Goal: Information Seeking & Learning: Learn about a topic

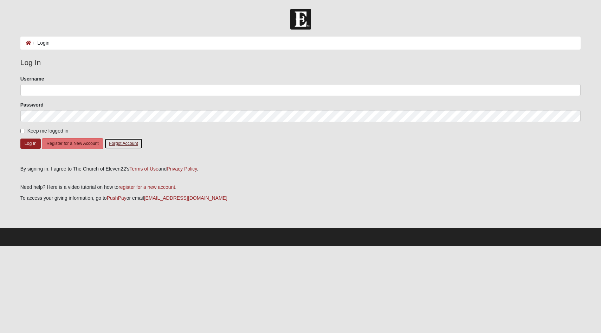
click at [134, 145] on button "Forgot Account" at bounding box center [123, 143] width 38 height 11
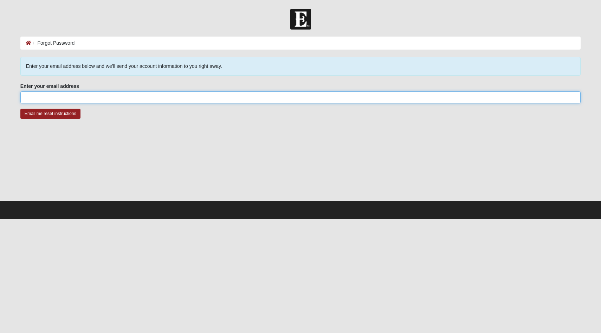
click at [49, 100] on input "Enter your email address" at bounding box center [300, 97] width 561 height 12
type input "[EMAIL_ADDRESS][DOMAIN_NAME]"
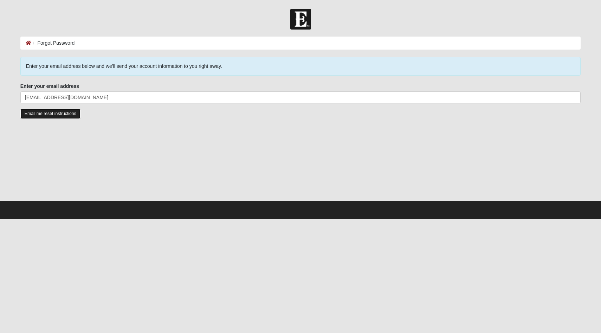
click at [66, 117] on input "Email me reset instructions" at bounding box center [50, 114] width 60 height 10
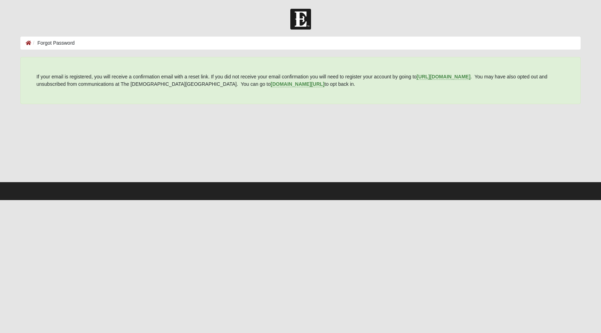
click at [297, 17] on img at bounding box center [300, 19] width 21 height 21
click at [27, 45] on icon at bounding box center [29, 42] width 6 height 5
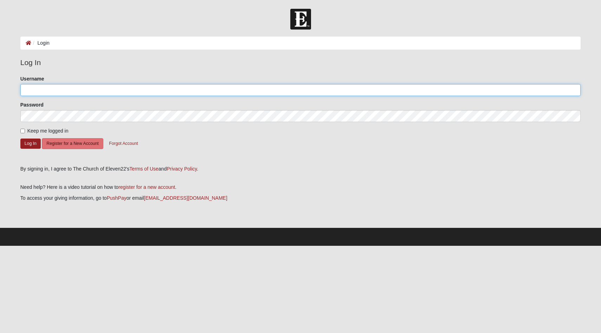
click at [67, 95] on input "Username" at bounding box center [300, 90] width 561 height 12
type input "mgrande"
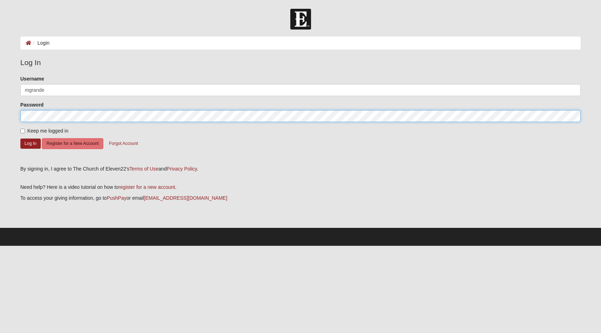
click at [20, 138] on button "Log In" at bounding box center [30, 143] width 20 height 10
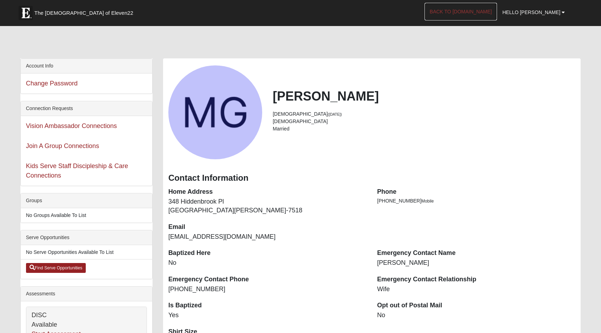
click at [497, 16] on link "Back to COE22.com" at bounding box center [461, 12] width 73 height 18
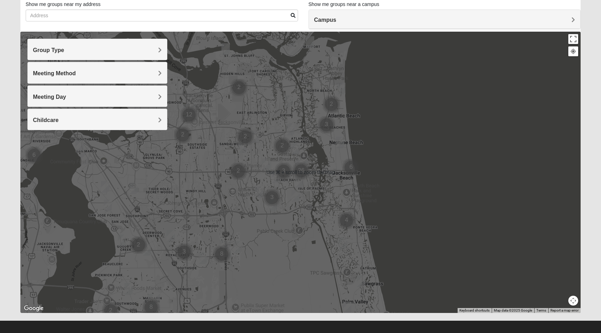
scroll to position [54, 0]
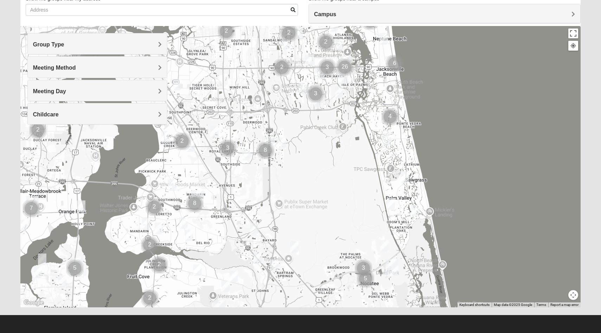
drag, startPoint x: 179, startPoint y: 212, endPoint x: 222, endPoint y: 115, distance: 107.0
click at [223, 112] on div at bounding box center [300, 166] width 561 height 281
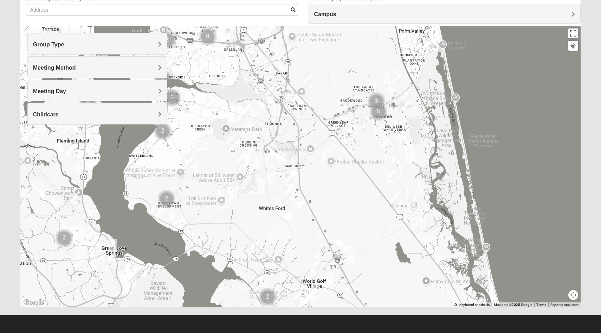
drag, startPoint x: 170, startPoint y: 282, endPoint x: 182, endPoint y: 117, distance: 165.6
click at [182, 116] on div at bounding box center [300, 166] width 561 height 281
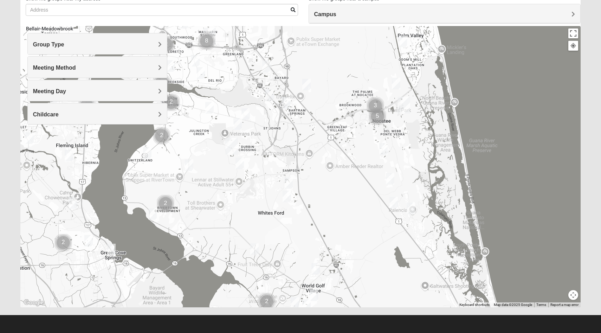
click at [163, 213] on div at bounding box center [300, 166] width 561 height 281
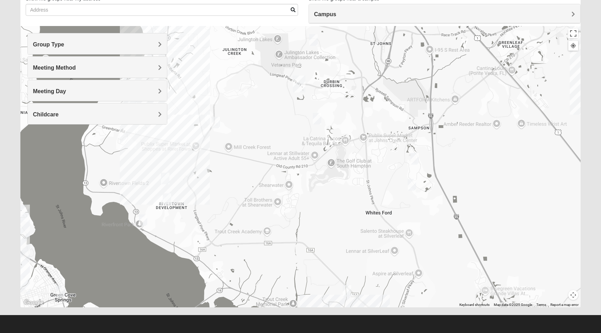
click at [163, 213] on div at bounding box center [300, 166] width 561 height 281
click at [144, 222] on img "Mens Contreras 32259" at bounding box center [143, 220] width 8 height 12
click at [200, 175] on button "Close" at bounding box center [194, 179] width 17 height 17
click at [167, 203] on img "Mixed Hunt 32259" at bounding box center [167, 199] width 8 height 12
click at [224, 154] on button "Close" at bounding box center [221, 158] width 17 height 17
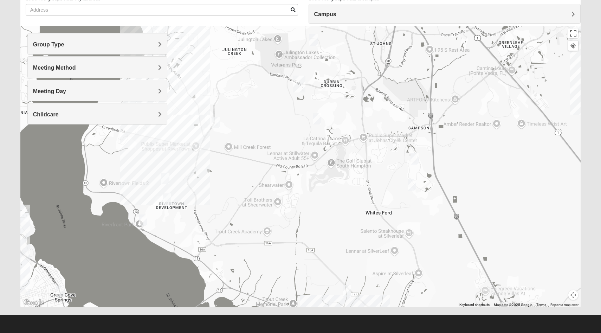
click at [167, 180] on img "Womens Caro 32259" at bounding box center [165, 179] width 8 height 12
click at [225, 134] on button "Close" at bounding box center [220, 137] width 17 height 17
click at [167, 204] on img "Mixed Hunt 32259" at bounding box center [167, 199] width 8 height 12
click at [150, 170] on span "Mixed Group" at bounding box center [153, 172] width 32 height 8
click at [128, 183] on div "Sunday PM Mixed Group In Person No Childcare Learn More" at bounding box center [169, 178] width 122 height 22
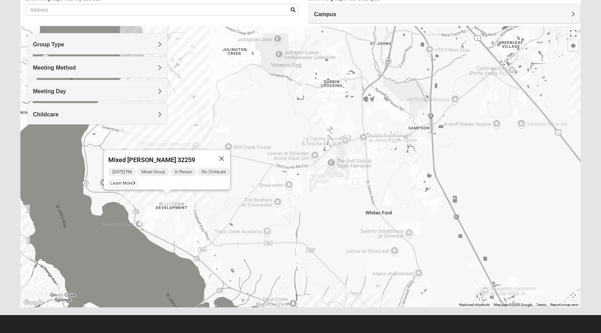
click at [152, 209] on div "Mixed Hunt 32259 Sunday PM Mixed Group In Person No Childcare Learn More" at bounding box center [300, 166] width 561 height 281
click at [146, 217] on img "Mens Contreras 32259" at bounding box center [143, 220] width 8 height 12
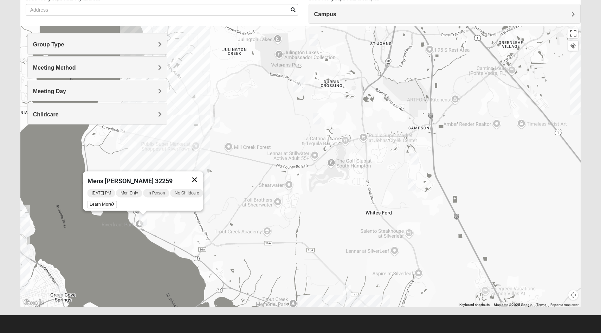
click at [202, 171] on button "Close" at bounding box center [194, 179] width 17 height 17
click at [167, 177] on img "Womens Caro 32259" at bounding box center [165, 179] width 8 height 12
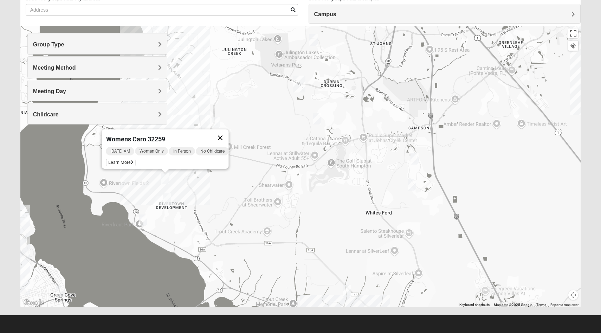
click at [223, 133] on button "Close" at bounding box center [220, 137] width 17 height 17
click at [145, 219] on img "Mens Contreras 32259" at bounding box center [143, 220] width 8 height 12
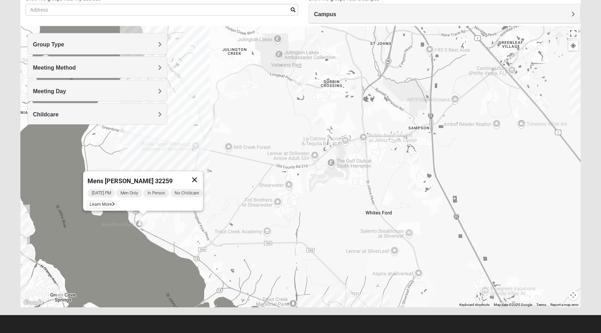
click at [201, 176] on button "Close" at bounding box center [194, 179] width 17 height 17
click at [166, 200] on img "Mixed Hunt 32259" at bounding box center [167, 199] width 8 height 12
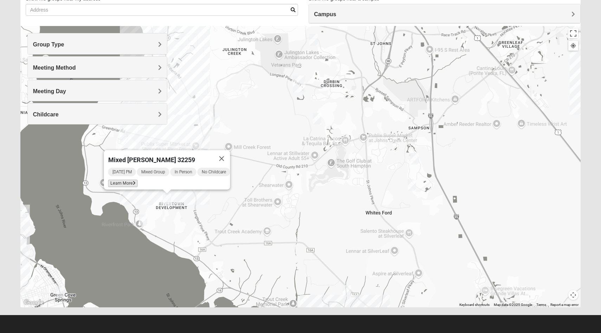
click at [133, 181] on icon at bounding box center [134, 183] width 3 height 4
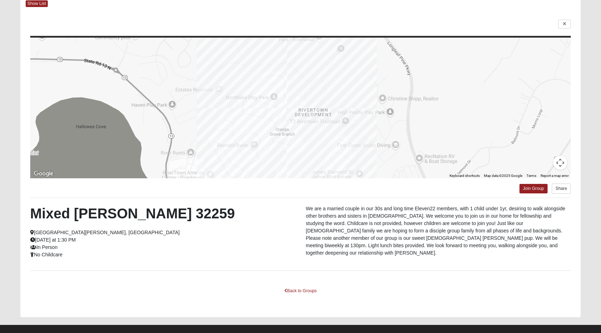
scroll to position [46, 0]
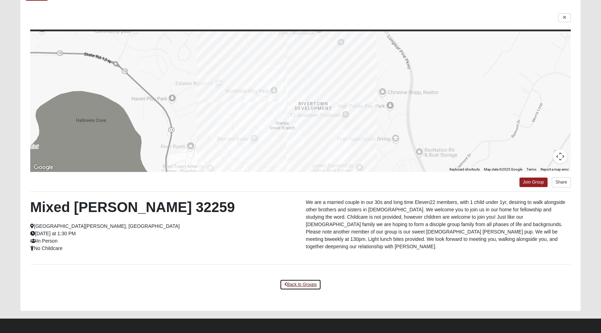
click at [298, 285] on link "Back to Groups" at bounding box center [300, 284] width 41 height 11
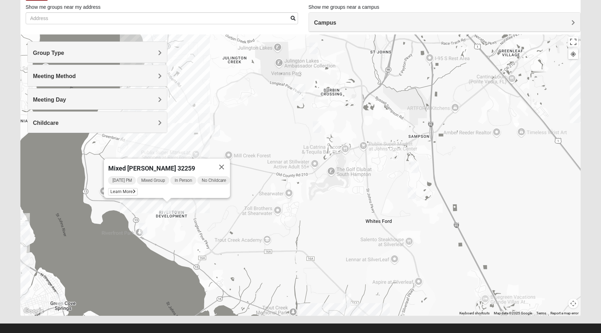
click at [144, 230] on img "Mens Contreras 32259" at bounding box center [143, 229] width 8 height 12
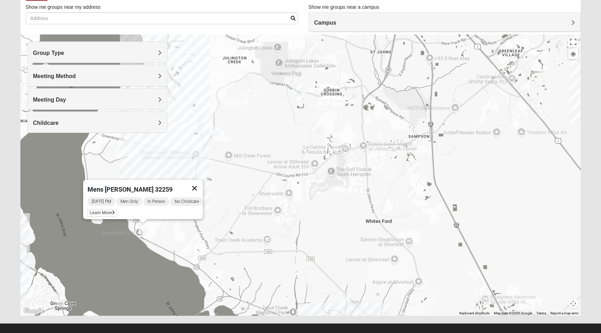
click at [201, 183] on button "Close" at bounding box center [194, 188] width 17 height 17
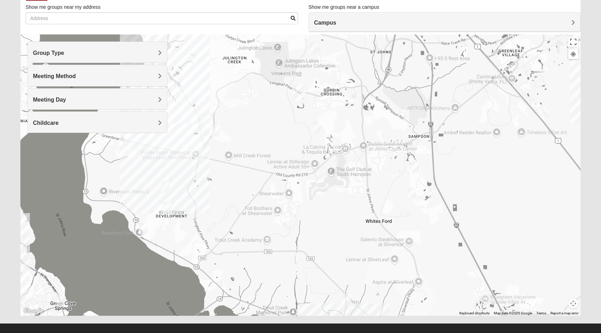
click at [218, 134] on img "Mens Cathcart 32259" at bounding box center [216, 131] width 8 height 12
click at [317, 127] on img "Mens McClafferty 32095" at bounding box center [317, 127] width 8 height 12
click at [374, 80] on button "Close" at bounding box center [368, 86] width 17 height 17
click at [300, 93] on img "St. Johns" at bounding box center [299, 92] width 13 height 17
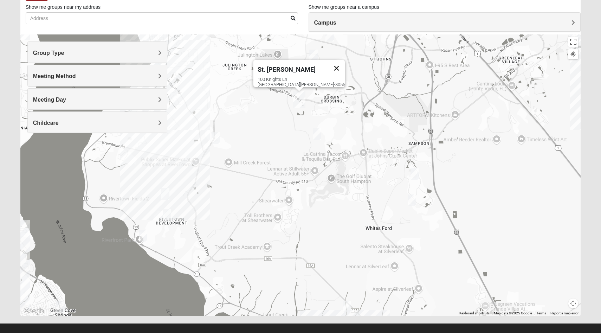
click at [328, 66] on button "Close" at bounding box center [336, 68] width 17 height 17
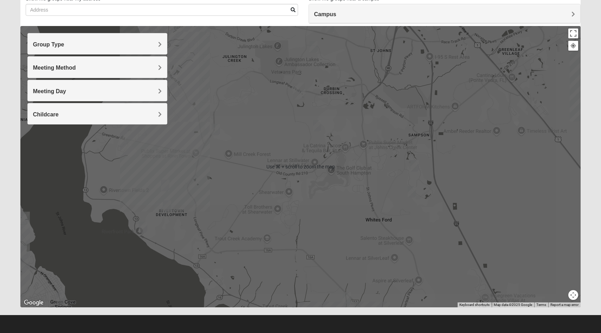
scroll to position [54, 0]
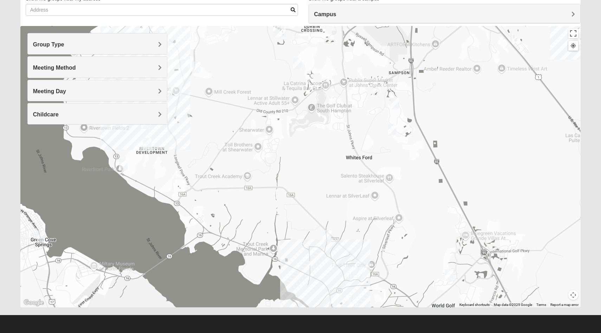
drag, startPoint x: 309, startPoint y: 295, endPoint x: 290, endPoint y: 231, distance: 66.3
click at [290, 231] on div at bounding box center [300, 166] width 561 height 281
click at [328, 236] on img "Mens Dixon/Monday 32092" at bounding box center [327, 236] width 8 height 12
click at [383, 189] on button "Close" at bounding box center [378, 194] width 17 height 17
click at [397, 105] on img "1825 Mixed Lovin/Hale 32092" at bounding box center [395, 103] width 8 height 12
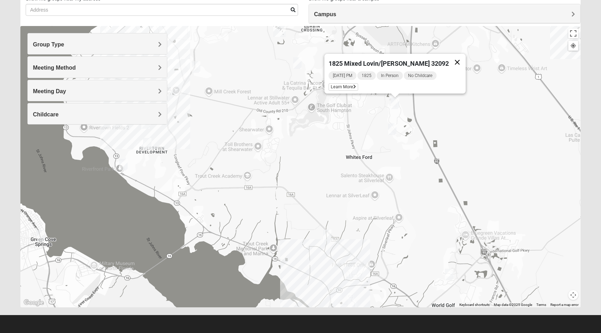
click at [449, 58] on button "Close" at bounding box center [457, 62] width 17 height 17
click at [451, 277] on img "1825 Mixed Barfield 32092" at bounding box center [449, 275] width 8 height 12
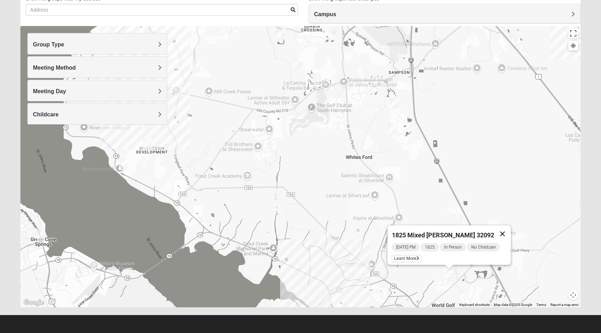
click at [503, 232] on button "Close" at bounding box center [502, 233] width 17 height 17
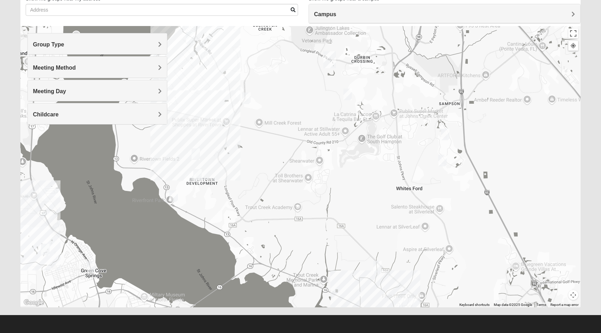
drag, startPoint x: 169, startPoint y: 164, endPoint x: 220, endPoint y: 196, distance: 60.5
click at [220, 196] on div at bounding box center [300, 166] width 561 height 281
click at [174, 196] on img "Mens Contreras 32259" at bounding box center [173, 196] width 8 height 12
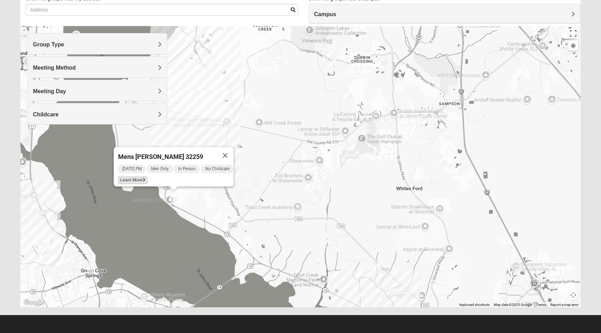
click at [135, 176] on span "Learn More" at bounding box center [133, 179] width 30 height 7
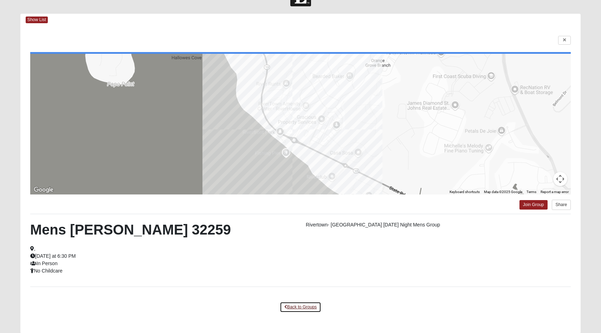
click at [292, 308] on link "Back to Groups" at bounding box center [300, 307] width 41 height 11
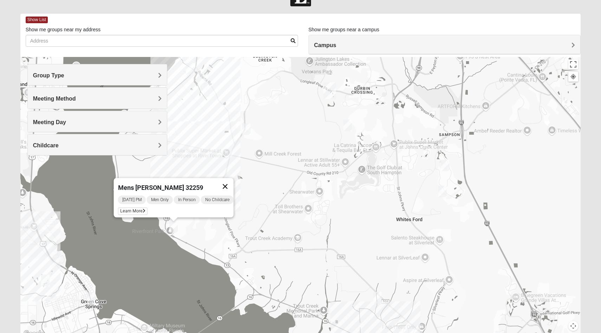
click at [231, 185] on button "Close" at bounding box center [225, 186] width 17 height 17
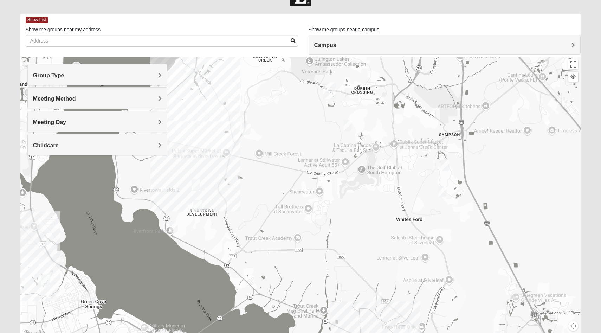
click at [195, 181] on img "Womens Caro 32259" at bounding box center [196, 185] width 8 height 12
click at [161, 167] on icon at bounding box center [162, 169] width 3 height 4
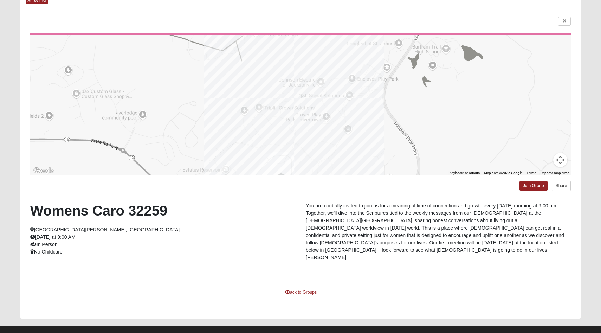
scroll to position [0, 0]
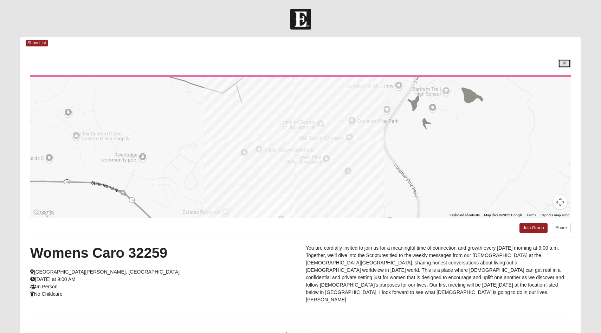
click at [562, 62] on link at bounding box center [564, 63] width 13 height 9
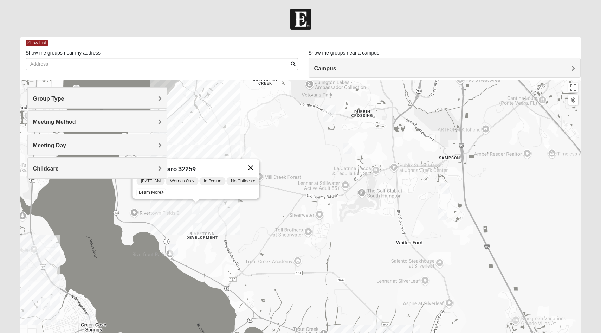
click at [257, 163] on button "Close" at bounding box center [251, 167] width 17 height 17
click at [192, 95] on img "1825 Mixed Faletra 32259" at bounding box center [190, 92] width 8 height 12
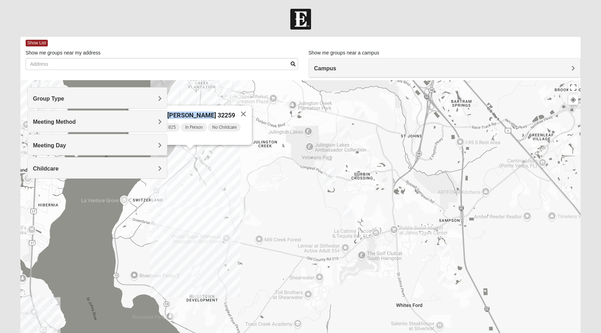
drag, startPoint x: 203, startPoint y: 110, endPoint x: 226, endPoint y: 105, distance: 23.7
click at [226, 105] on div "1825 Mixed Faletra 32259" at bounding box center [184, 113] width 102 height 17
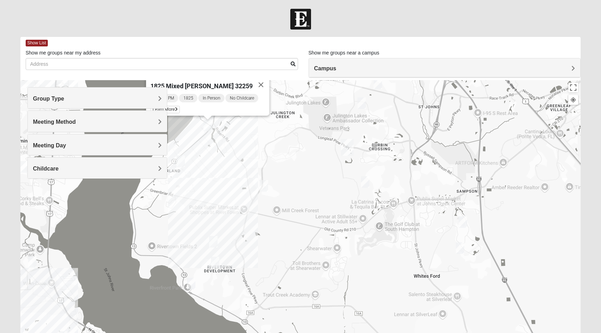
drag, startPoint x: 222, startPoint y: 160, endPoint x: 241, endPoint y: 130, distance: 34.4
click at [241, 130] on div "1825 Mixed Faletra 32259 Wednesday PM 1825 In Person No Childcare Learn More" at bounding box center [300, 220] width 561 height 281
click at [111, 99] on h4 "Group Type" at bounding box center [97, 98] width 129 height 7
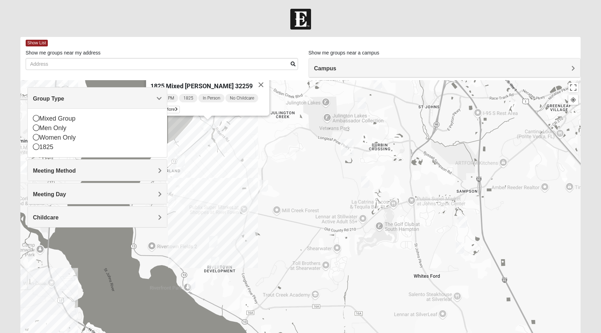
click at [154, 96] on h4 "Group Type" at bounding box center [97, 98] width 129 height 7
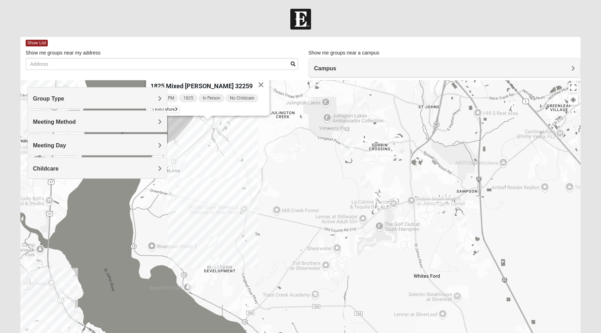
click at [465, 223] on img "1825 Mixed Lovin/Hale 32092" at bounding box center [463, 222] width 8 height 12
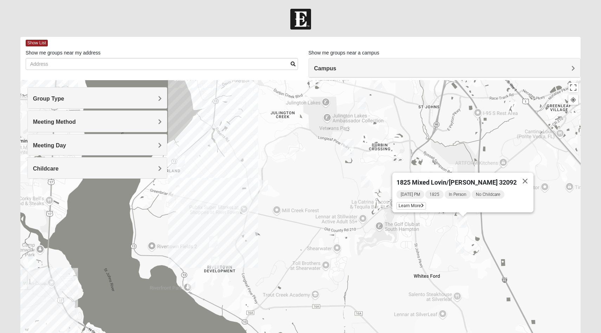
click at [104, 149] on div "Meeting Day" at bounding box center [98, 144] width 140 height 21
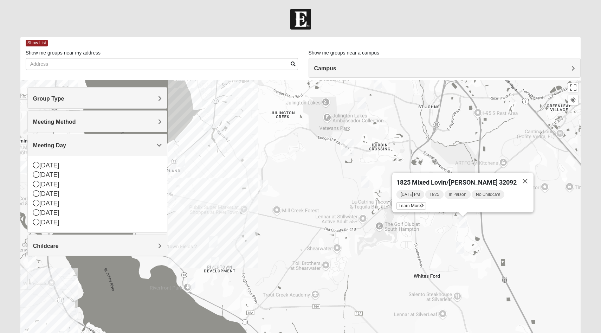
click at [104, 149] on div "Meeting Day" at bounding box center [98, 144] width 140 height 21
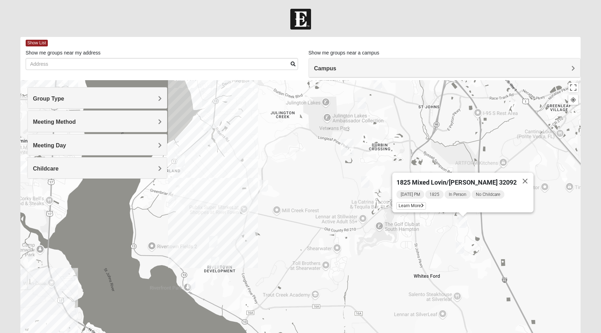
click at [105, 173] on div "Childcare" at bounding box center [98, 167] width 140 height 21
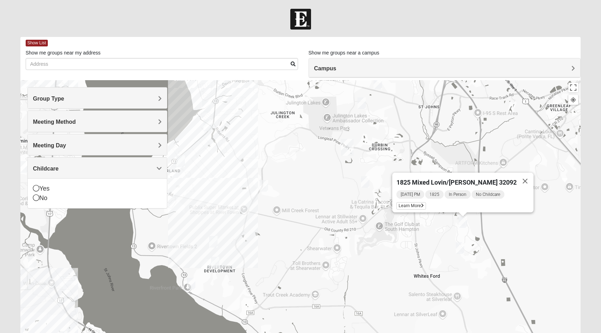
click at [105, 173] on div "Childcare" at bounding box center [98, 167] width 140 height 21
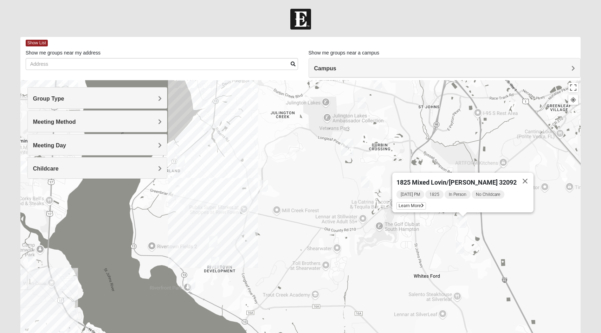
click at [362, 105] on img "Mixed Chung 32259" at bounding box center [361, 103] width 8 height 12
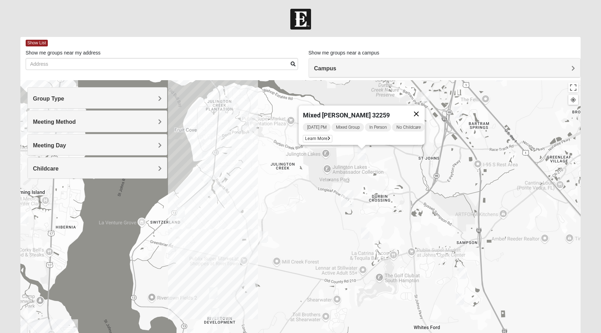
click at [421, 111] on button "Close" at bounding box center [416, 113] width 17 height 17
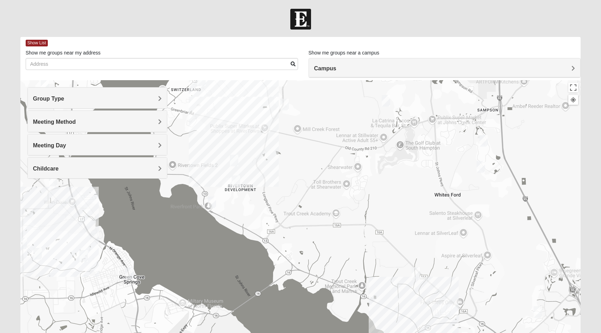
drag, startPoint x: 260, startPoint y: 286, endPoint x: 281, endPoint y: 153, distance: 134.5
click at [281, 153] on div at bounding box center [300, 220] width 561 height 281
click at [332, 69] on span "Campus" at bounding box center [325, 68] width 22 height 6
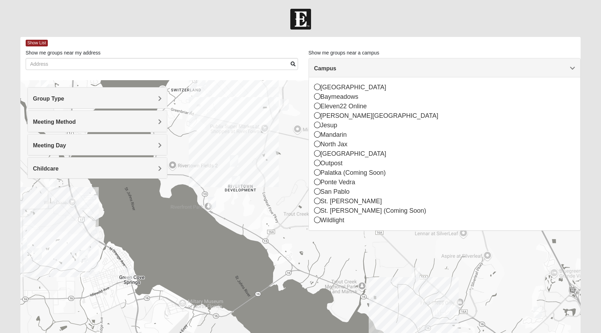
click at [348, 32] on form "Hello Michael My Account Log Out Find A Group Error" at bounding box center [300, 198] width 601 height 378
click at [347, 63] on div "Campus" at bounding box center [445, 67] width 272 height 19
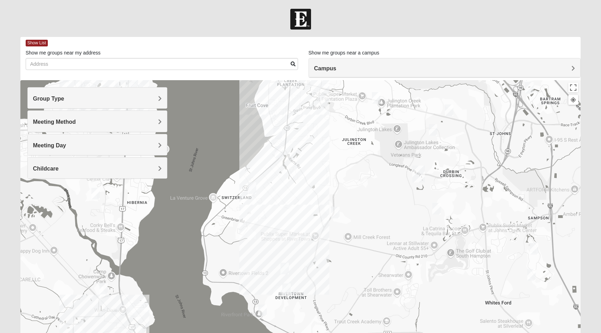
drag, startPoint x: 273, startPoint y: 128, endPoint x: 324, endPoint y: 236, distance: 119.6
click at [324, 236] on div at bounding box center [300, 220] width 561 height 281
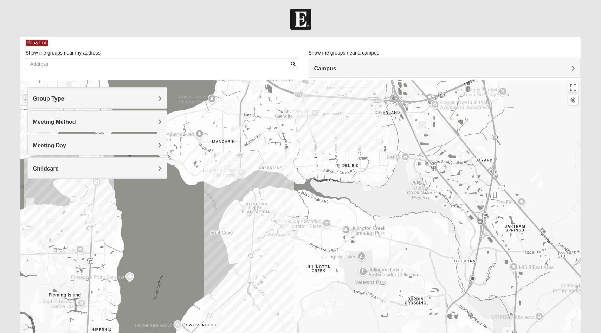
drag, startPoint x: 340, startPoint y: 185, endPoint x: 304, endPoint y: 312, distance: 132.8
click at [304, 312] on div at bounding box center [300, 220] width 561 height 281
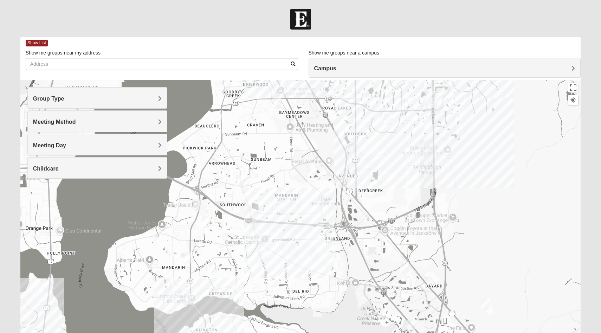
drag, startPoint x: 343, startPoint y: 116, endPoint x: 293, endPoint y: 243, distance: 136.7
click at [293, 243] on div at bounding box center [300, 220] width 561 height 281
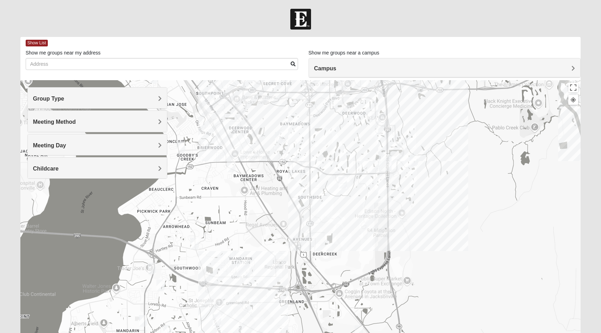
drag, startPoint x: 400, startPoint y: 142, endPoint x: 353, endPoint y: 206, distance: 79.4
click at [353, 207] on div at bounding box center [300, 220] width 561 height 281
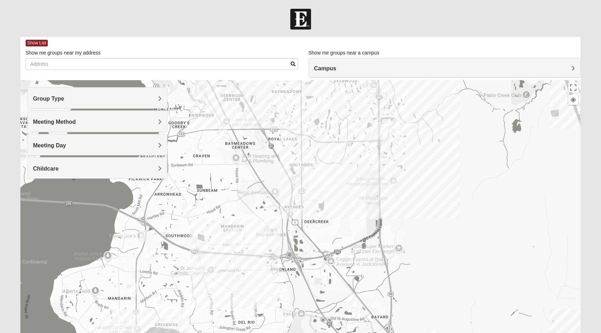
drag, startPoint x: 356, startPoint y: 263, endPoint x: 332, endPoint y: 173, distance: 92.8
click at [332, 173] on div at bounding box center [300, 220] width 561 height 281
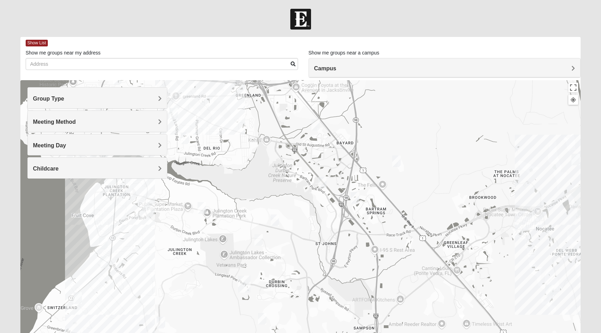
drag, startPoint x: 340, startPoint y: 150, endPoint x: 344, endPoint y: 118, distance: 32.6
click at [342, 92] on div at bounding box center [300, 220] width 561 height 281
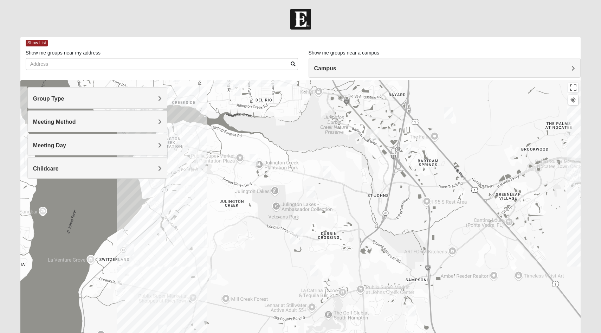
drag, startPoint x: 272, startPoint y: 257, endPoint x: 299, endPoint y: 151, distance: 109.2
click at [299, 151] on div at bounding box center [300, 220] width 561 height 281
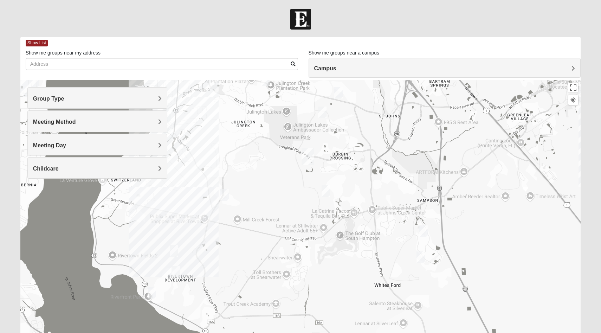
drag, startPoint x: 268, startPoint y: 225, endPoint x: 274, endPoint y: 166, distance: 59.0
click at [275, 165] on div at bounding box center [300, 220] width 561 height 281
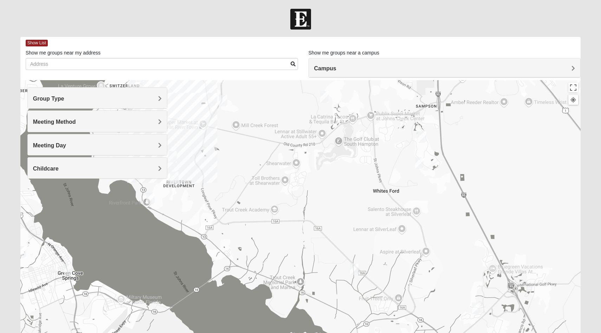
drag, startPoint x: 318, startPoint y: 261, endPoint x: 318, endPoint y: 165, distance: 96.0
click at [318, 165] on div at bounding box center [300, 220] width 561 height 281
click at [232, 11] on div at bounding box center [300, 19] width 601 height 21
click at [175, 175] on img "Mixed Hunt 32259" at bounding box center [175, 178] width 8 height 12
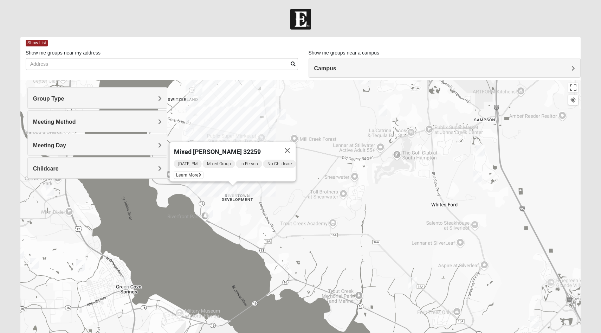
drag, startPoint x: 202, startPoint y: 201, endPoint x: 258, endPoint y: 214, distance: 57.5
click at [258, 214] on div "Mixed Hunt 32259 Sunday PM Mixed Group In Person No Childcare Learn More" at bounding box center [300, 220] width 561 height 281
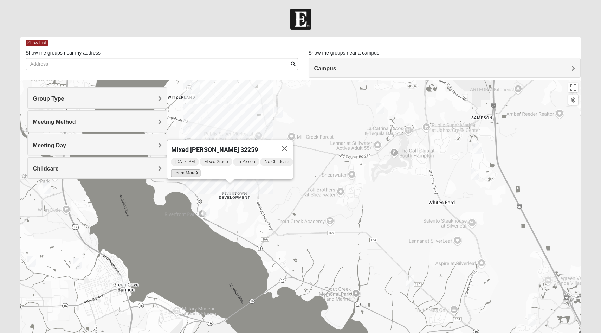
click at [196, 171] on icon at bounding box center [197, 173] width 3 height 4
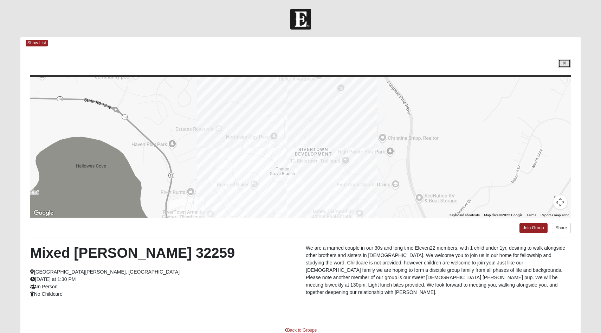
click at [562, 66] on link at bounding box center [564, 63] width 13 height 9
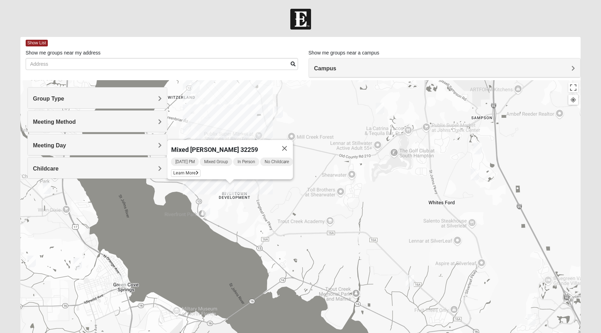
click at [373, 197] on div "Mixed Hunt 32259 Sunday PM Mixed Group In Person No Childcare Learn More" at bounding box center [300, 220] width 561 height 281
click at [290, 145] on button "Close" at bounding box center [284, 148] width 17 height 17
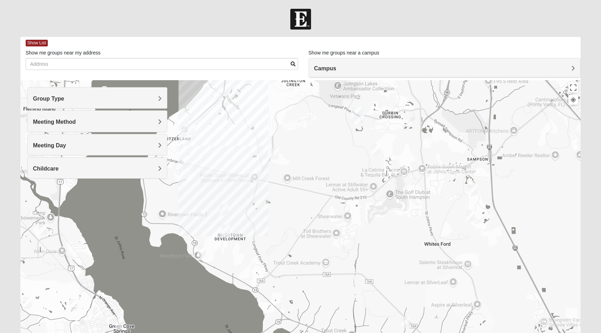
drag, startPoint x: 282, startPoint y: 183, endPoint x: 277, endPoint y: 225, distance: 42.5
click at [277, 225] on div at bounding box center [300, 220] width 561 height 281
click at [202, 249] on img "Mens Contreras 32259" at bounding box center [202, 251] width 8 height 12
click at [171, 233] on icon at bounding box center [172, 235] width 3 height 4
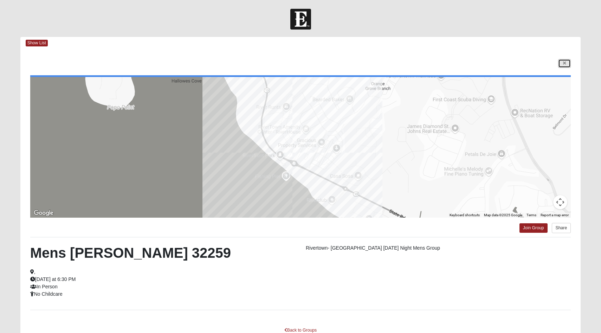
click at [567, 61] on link at bounding box center [564, 63] width 13 height 9
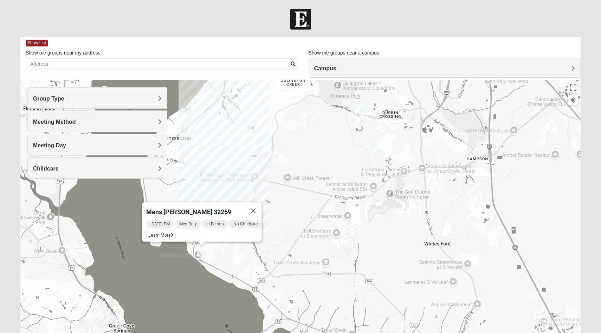
click at [242, 185] on div "Mens Contreras 32259 Tuesday PM Men Only In Person No Childcare Learn More" at bounding box center [300, 220] width 561 height 281
click at [258, 207] on button "Close" at bounding box center [253, 210] width 17 height 17
click at [227, 210] on img "Womens Caro 32259" at bounding box center [224, 210] width 8 height 12
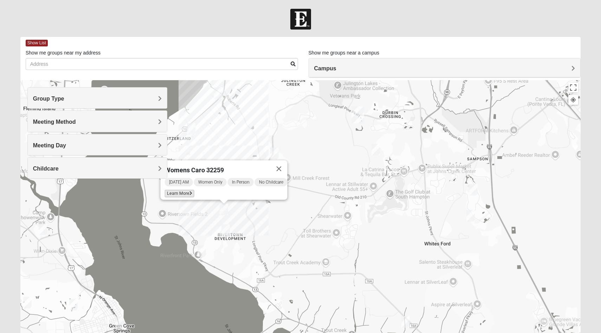
click at [188, 190] on span "Learn More" at bounding box center [180, 193] width 30 height 7
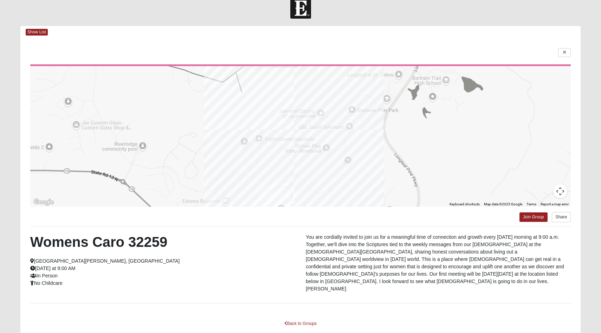
scroll to position [14, 0]
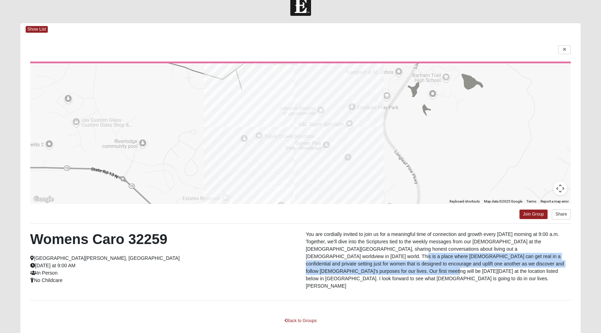
drag, startPoint x: 548, startPoint y: 264, endPoint x: 550, endPoint y: 252, distance: 11.6
click at [550, 252] on p "You are cordially invited to join us for a meaningful time of connection and gr…" at bounding box center [438, 260] width 265 height 59
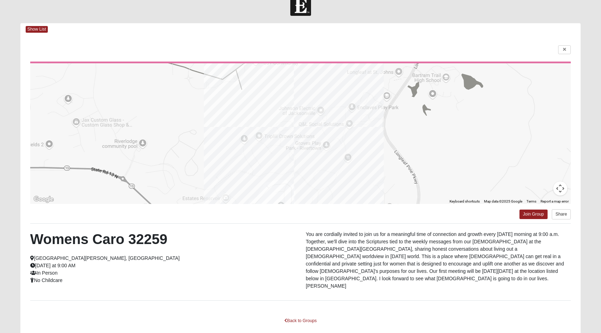
click at [537, 244] on p "You are cordially invited to join us for a meaningful time of connection and gr…" at bounding box center [438, 260] width 265 height 59
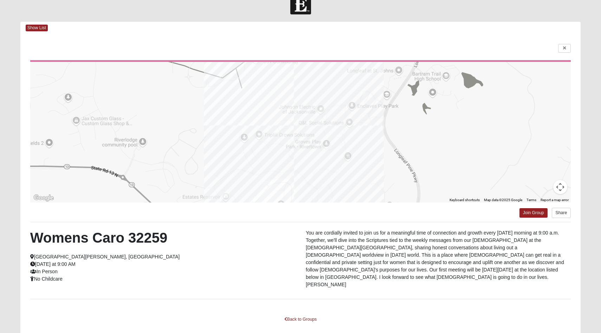
scroll to position [7, 0]
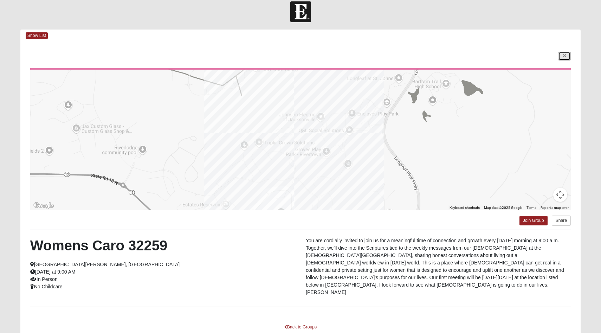
click at [563, 55] on icon at bounding box center [564, 56] width 3 height 4
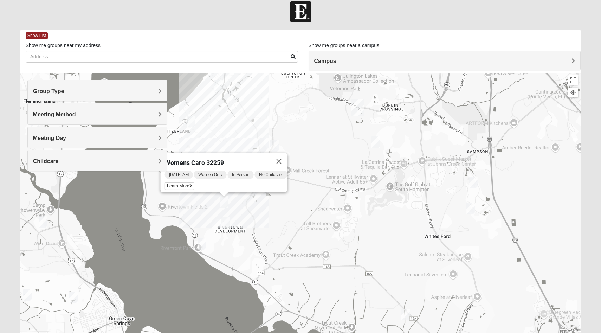
click at [203, 247] on img "Mens Contreras 32259" at bounding box center [202, 244] width 8 height 12
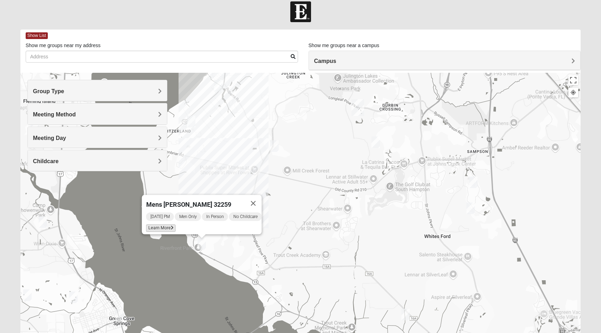
click at [171, 226] on icon at bounding box center [172, 228] width 3 height 4
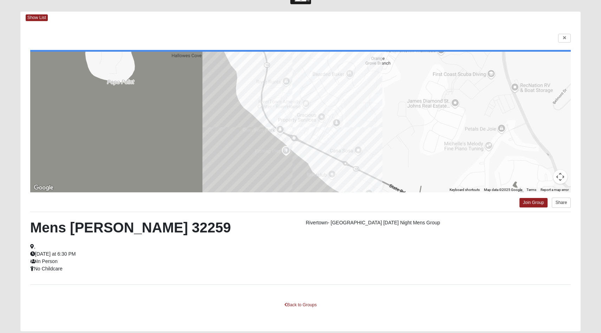
scroll to position [49, 0]
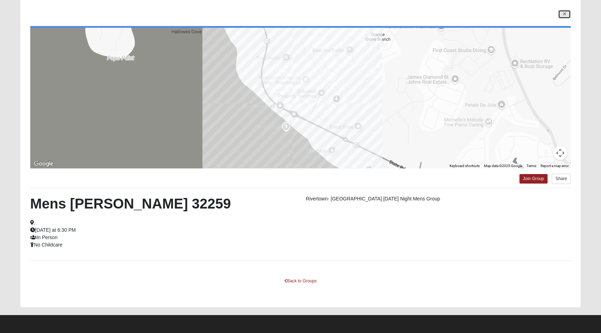
click at [563, 12] on icon at bounding box center [564, 14] width 3 height 4
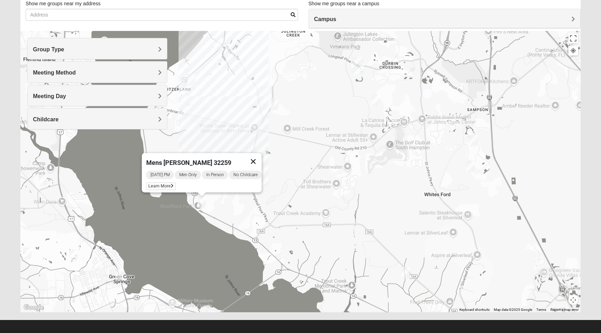
click at [257, 157] on button "Close" at bounding box center [253, 161] width 17 height 17
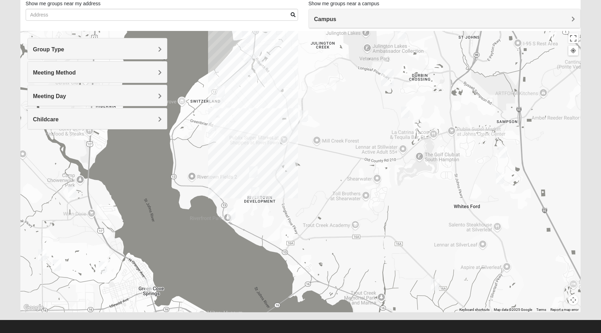
drag, startPoint x: 245, startPoint y: 148, endPoint x: 274, endPoint y: 160, distance: 32.0
click at [274, 160] on div at bounding box center [300, 171] width 561 height 281
